Goal: Communication & Community: Share content

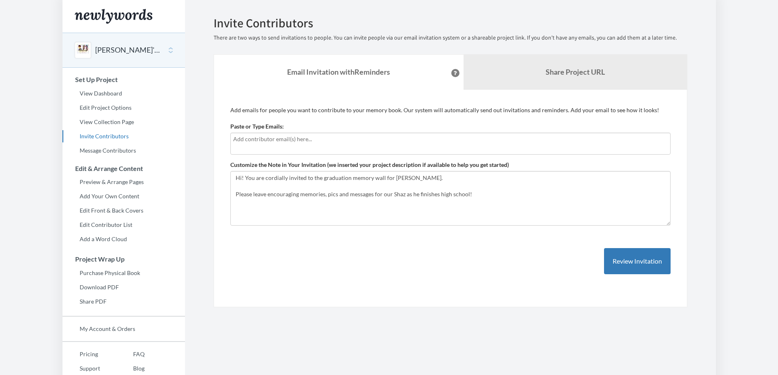
click at [280, 139] on input "text" at bounding box center [450, 139] width 434 height 9
type input "s"
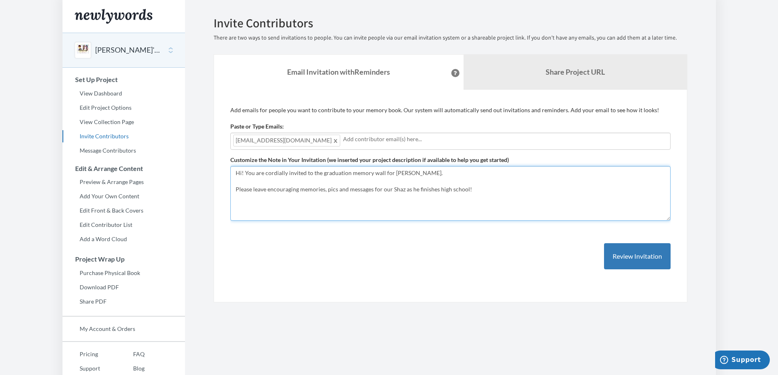
click at [236, 173] on textarea "Hi! You are cordially invited to the graduation memory wall for [PERSON_NAME]. …" at bounding box center [450, 193] width 440 height 55
click at [314, 174] on textarea "Hi! You are cordially invited to the graduation memory wall for [PERSON_NAME]. …" at bounding box center [450, 193] width 440 height 55
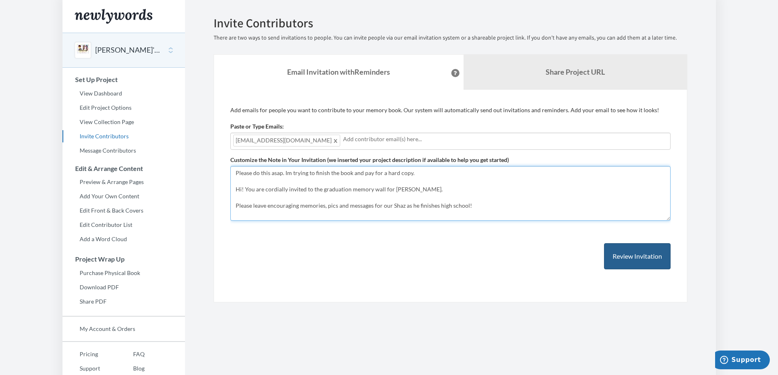
type textarea "Please do this asap. Im trying to finish the book and pay for a hard copy. Hi! …"
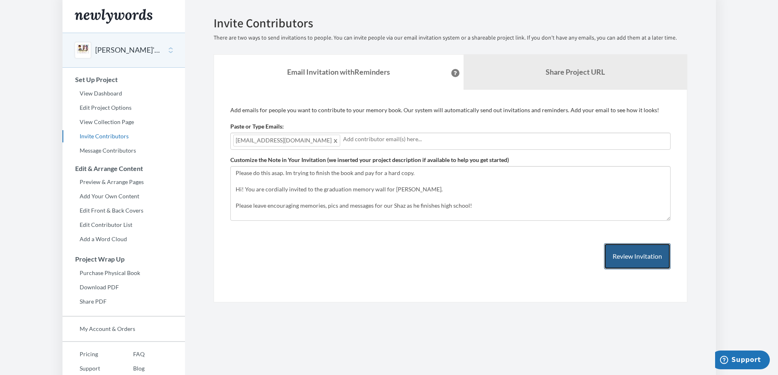
click at [623, 263] on button "Review Invitation" at bounding box center [637, 256] width 67 height 27
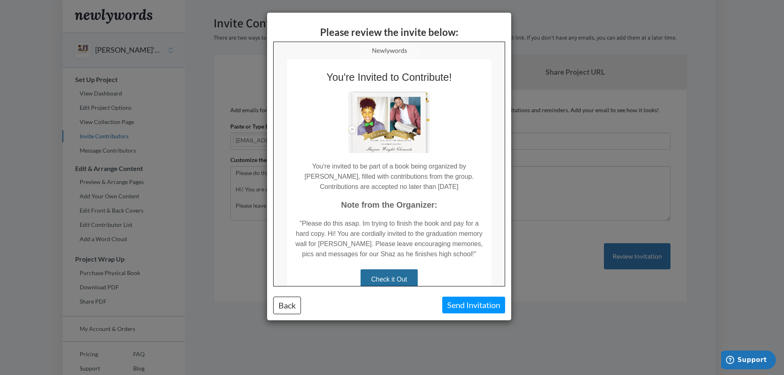
click at [528, 242] on div "Please review the invite below: Back Send Invitation" at bounding box center [392, 187] width 784 height 375
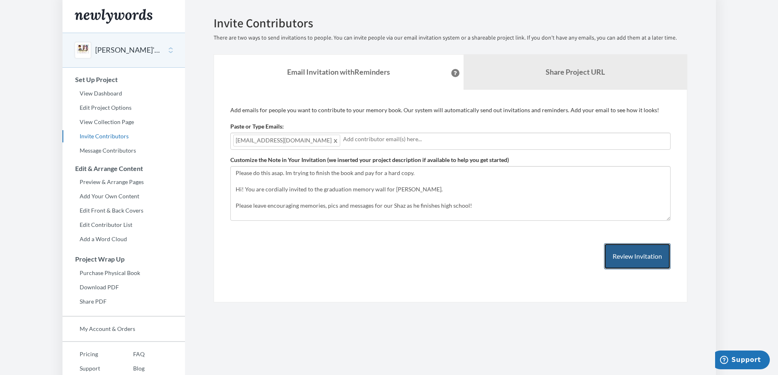
click at [636, 256] on button "Review Invitation" at bounding box center [637, 256] width 67 height 27
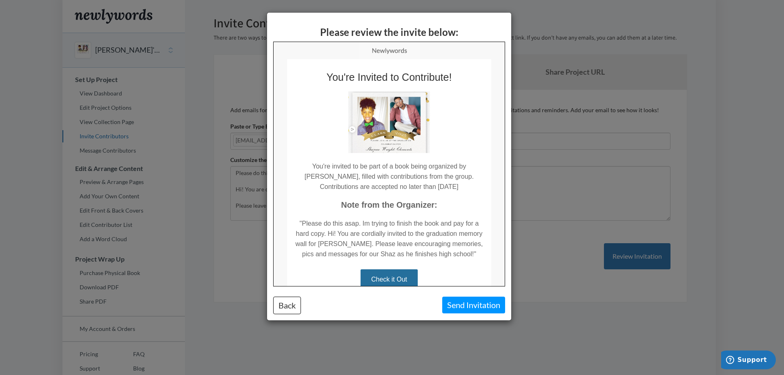
click at [547, 253] on div "Please review the invite below: Back Send Invitation" at bounding box center [392, 187] width 784 height 375
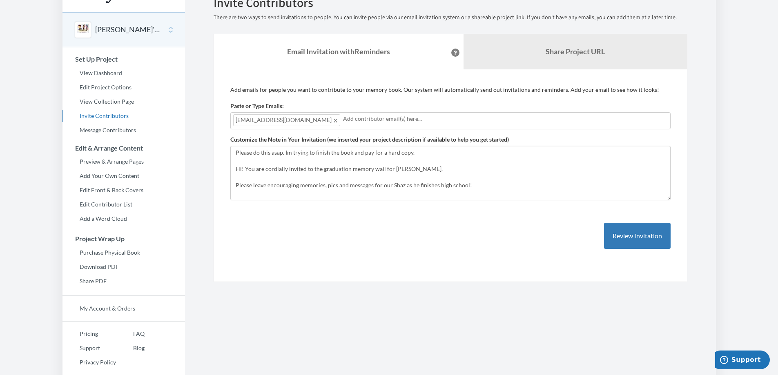
scroll to position [31, 0]
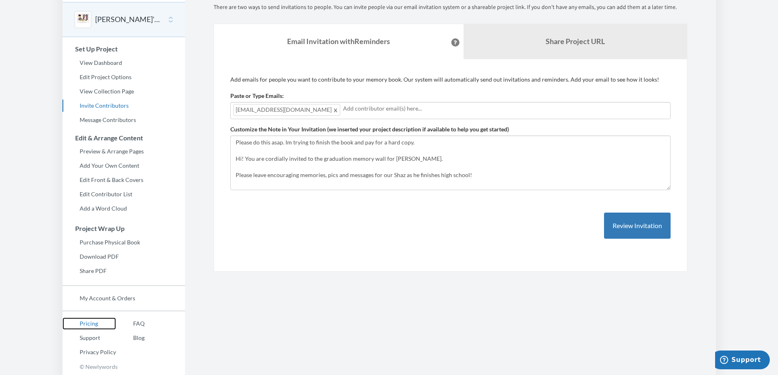
click at [89, 322] on link "Pricing" at bounding box center [88, 324] width 53 height 12
